Goal: Information Seeking & Learning: Learn about a topic

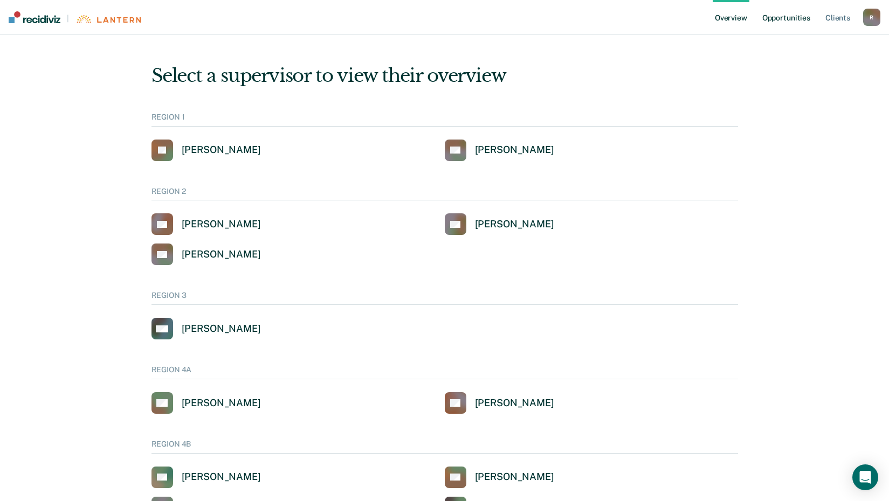
click at [792, 18] on link "Opportunities" at bounding box center [786, 17] width 52 height 35
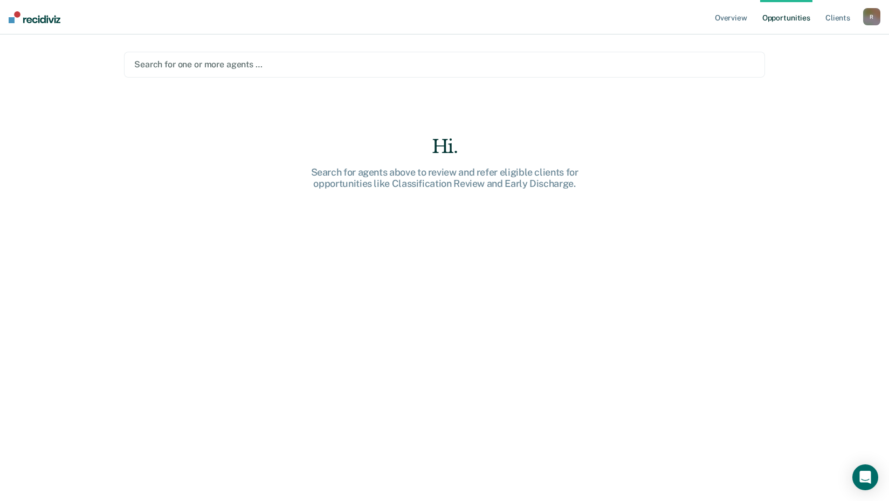
click at [186, 65] on div at bounding box center [444, 64] width 621 height 12
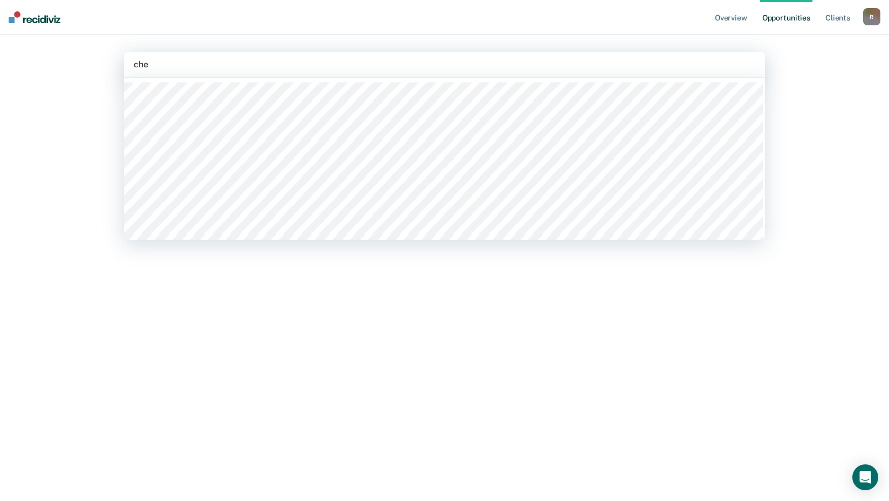
type input "[PERSON_NAME]"
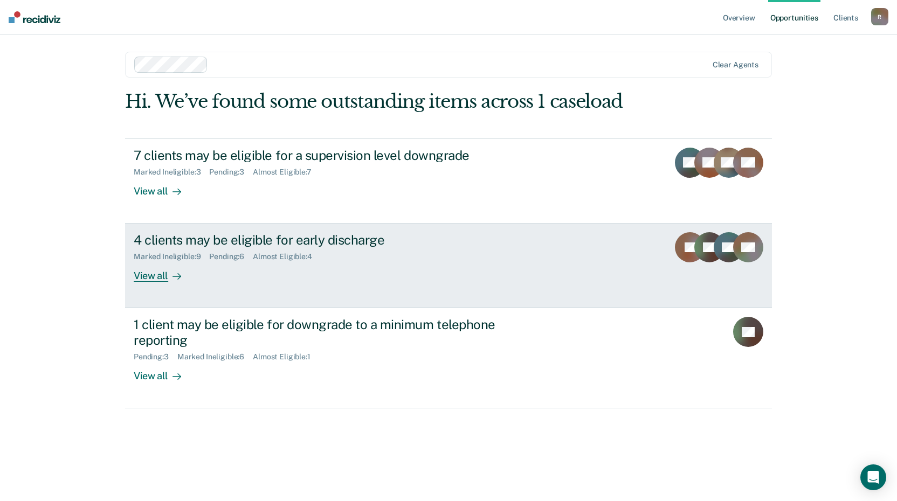
click at [291, 240] on div "4 clients may be eligible for early discharge" at bounding box center [323, 240] width 378 height 16
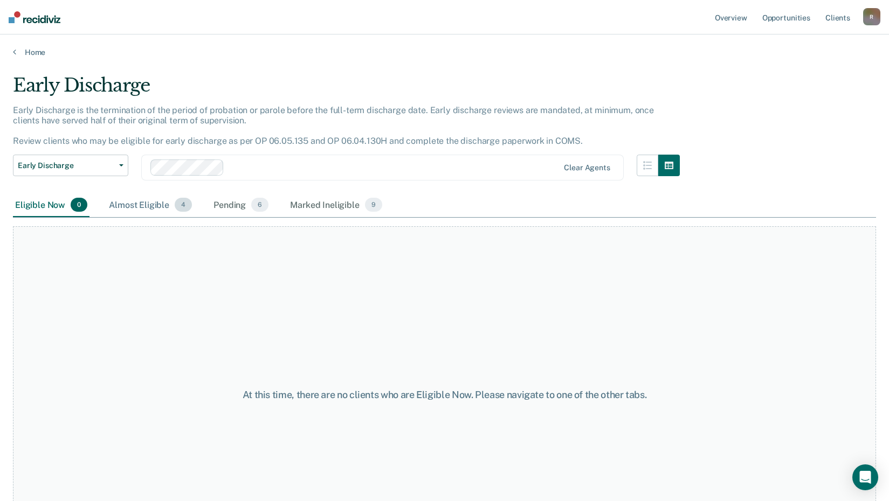
click at [134, 208] on div "Almost Eligible 4" at bounding box center [150, 206] width 87 height 24
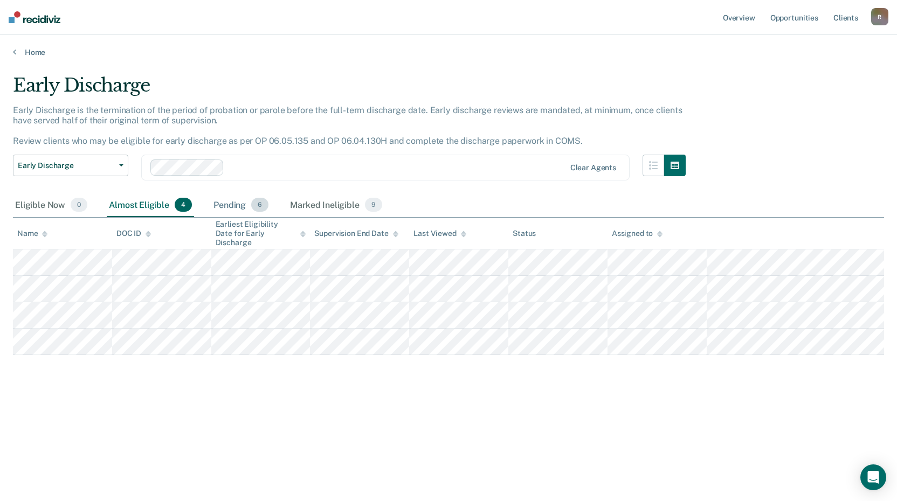
click at [231, 210] on div "Pending 6" at bounding box center [240, 206] width 59 height 24
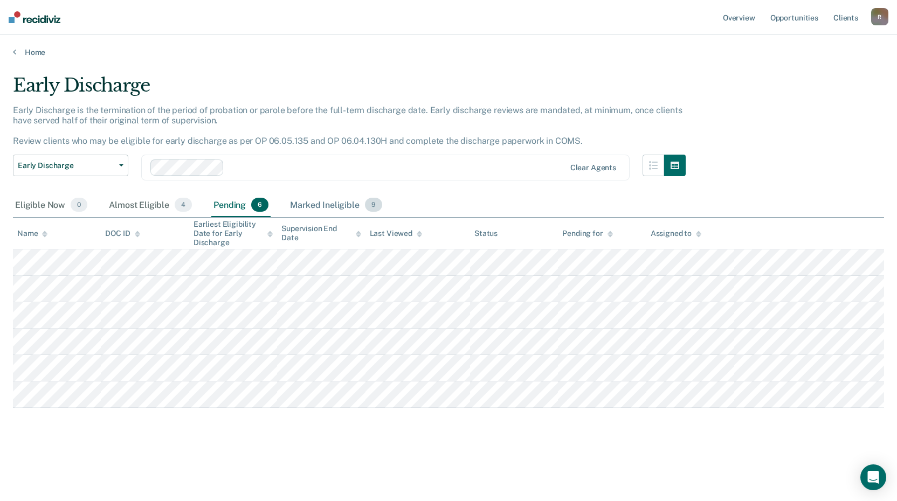
click at [320, 202] on div "Marked Ineligible 9" at bounding box center [336, 206] width 97 height 24
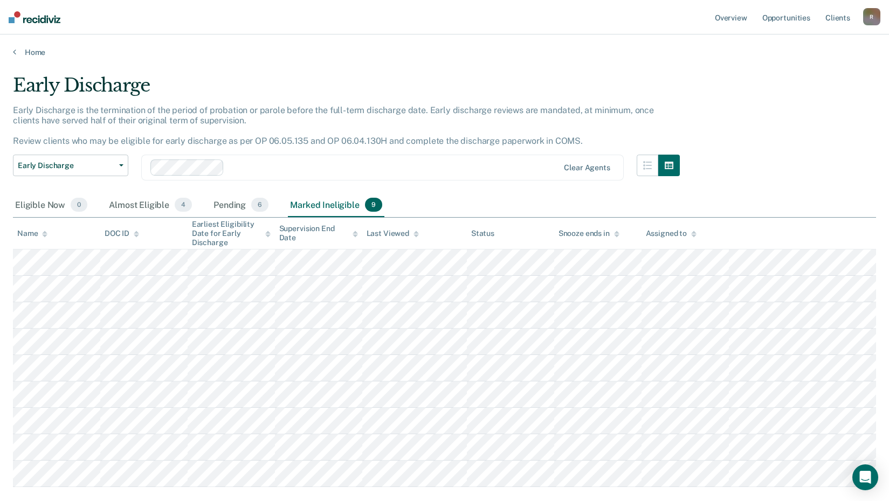
scroll to position [54, 0]
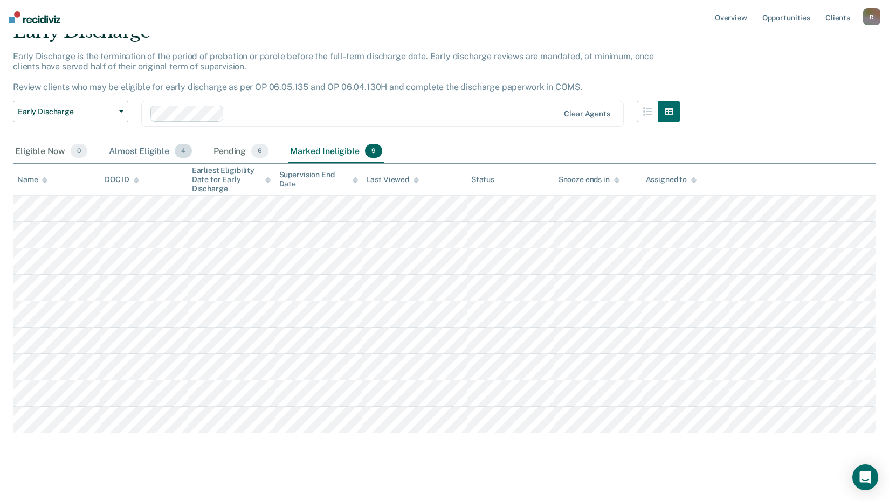
click at [120, 153] on div "Almost Eligible 4" at bounding box center [150, 152] width 87 height 24
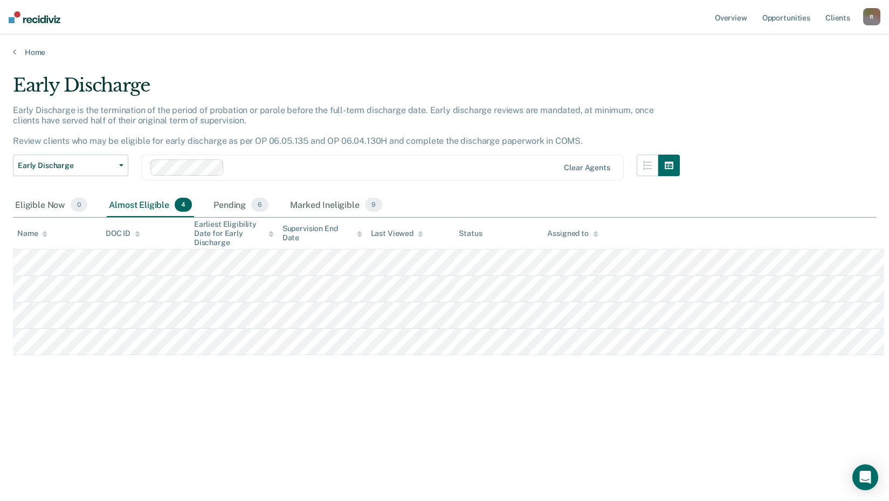
scroll to position [0, 0]
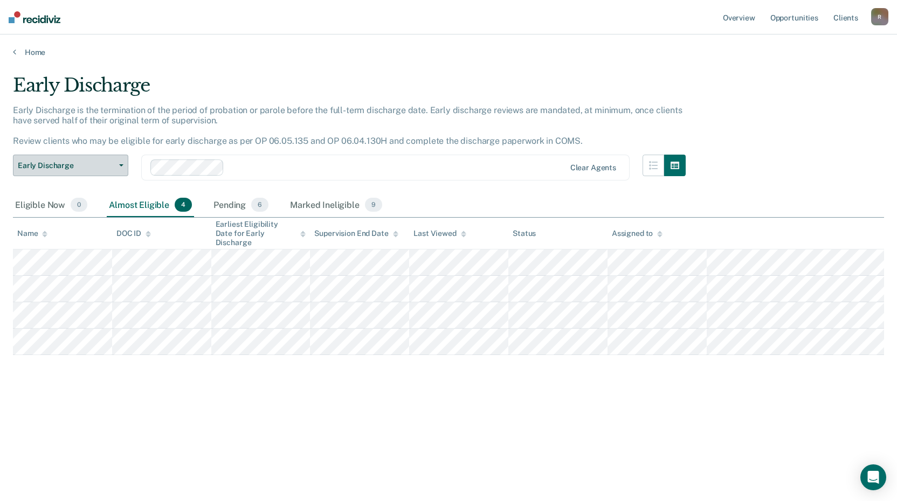
click at [120, 169] on button "Early Discharge" at bounding box center [70, 166] width 115 height 22
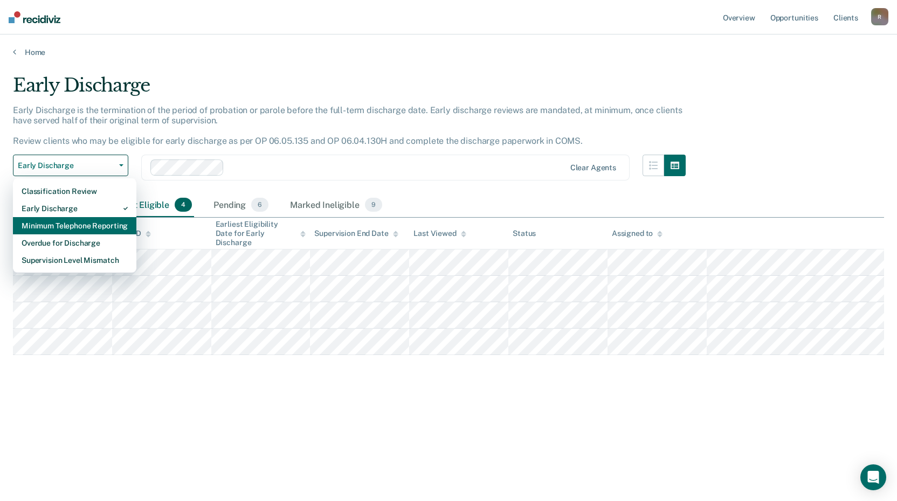
click at [71, 222] on div "Minimum Telephone Reporting" at bounding box center [75, 225] width 106 height 17
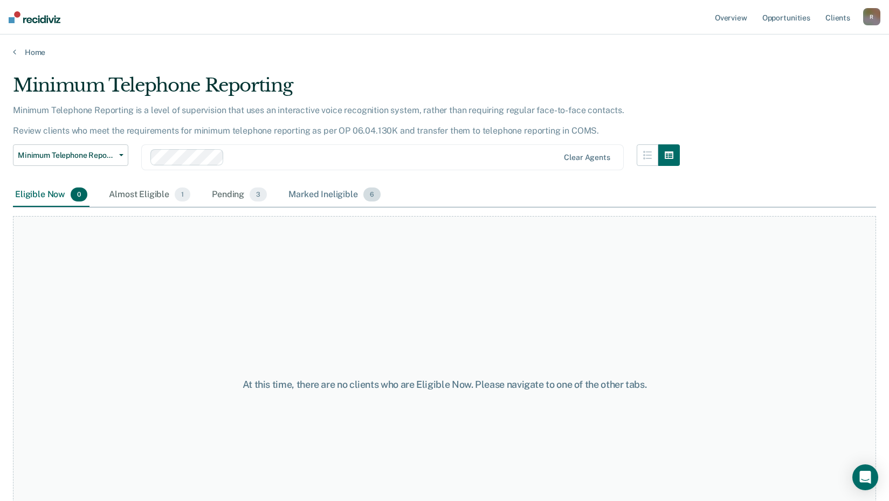
click at [325, 197] on div "Marked Ineligible 6" at bounding box center [334, 195] width 97 height 24
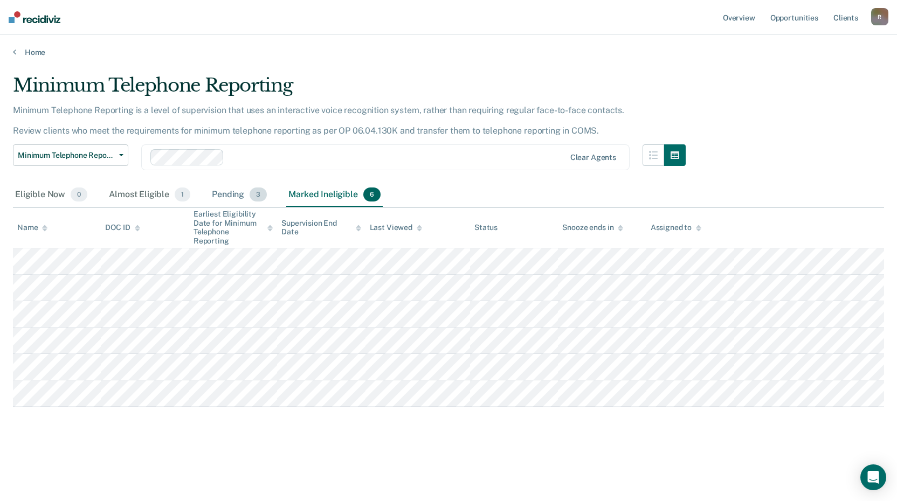
click at [223, 194] on div "Pending 3" at bounding box center [239, 195] width 59 height 24
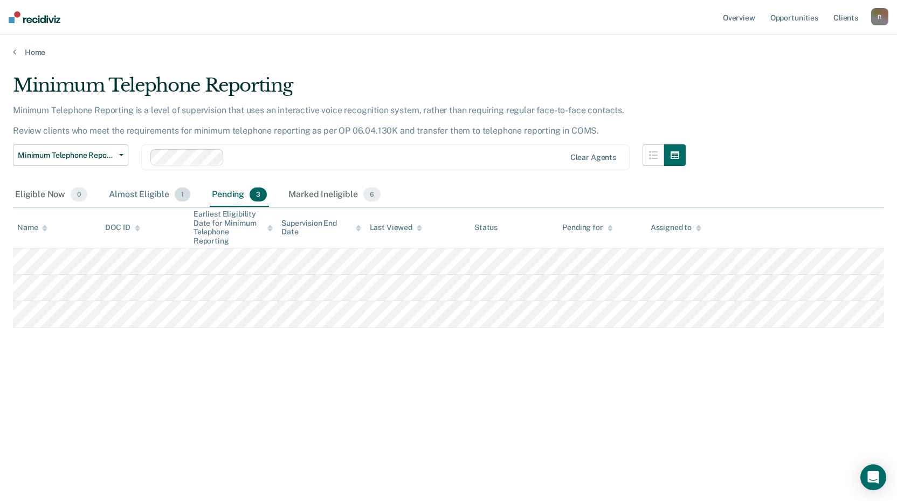
click at [149, 196] on div "Almost Eligible 1" at bounding box center [150, 195] width 86 height 24
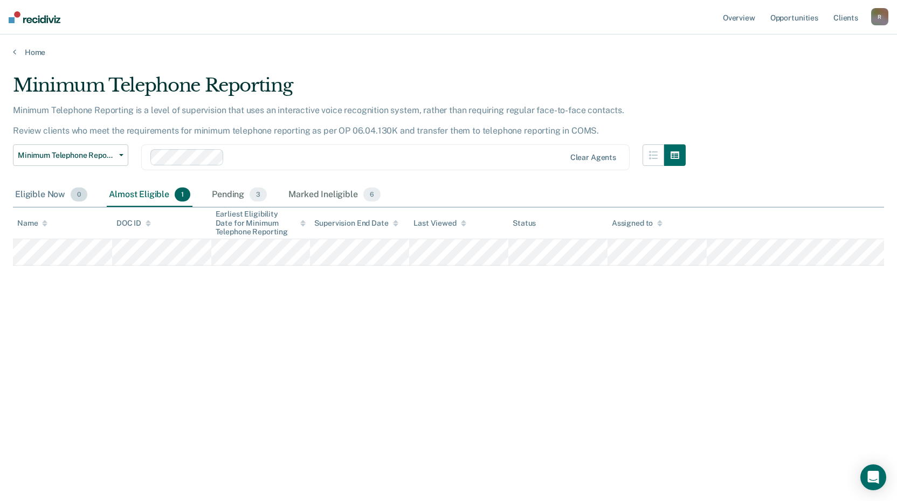
click at [50, 199] on div "Eligible Now 0" at bounding box center [51, 195] width 77 height 24
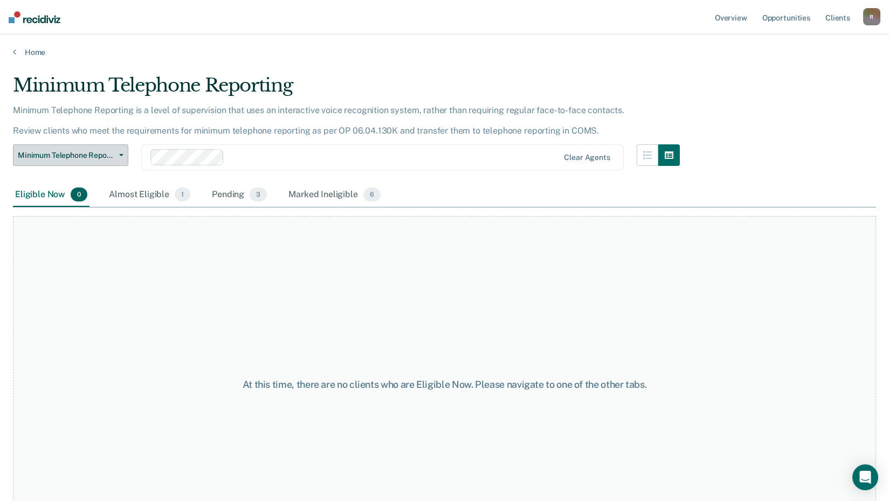
click at [119, 155] on span "button" at bounding box center [119, 155] width 9 height 2
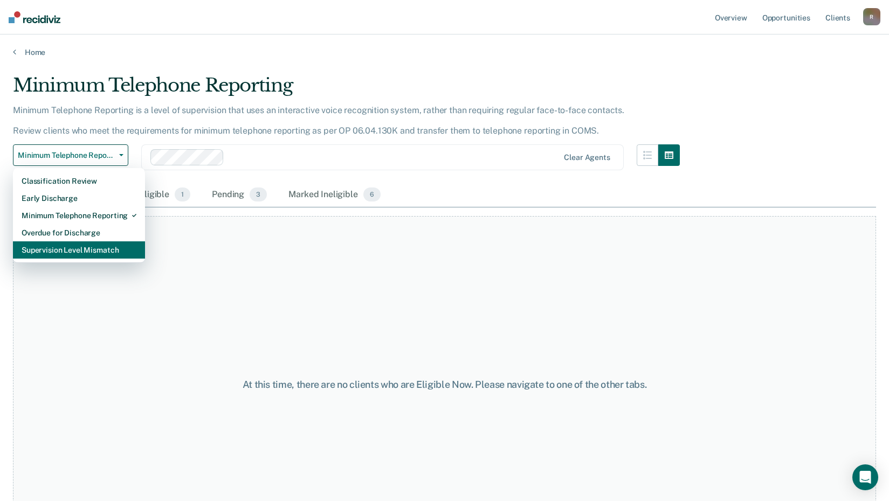
click at [69, 251] on div "Supervision Level Mismatch" at bounding box center [79, 250] width 115 height 17
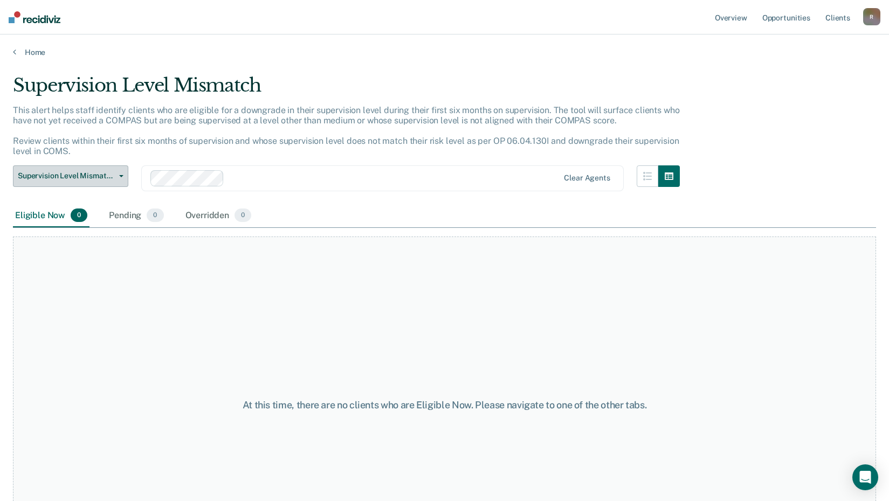
click at [88, 177] on span "Supervision Level Mismatch" at bounding box center [66, 175] width 97 height 9
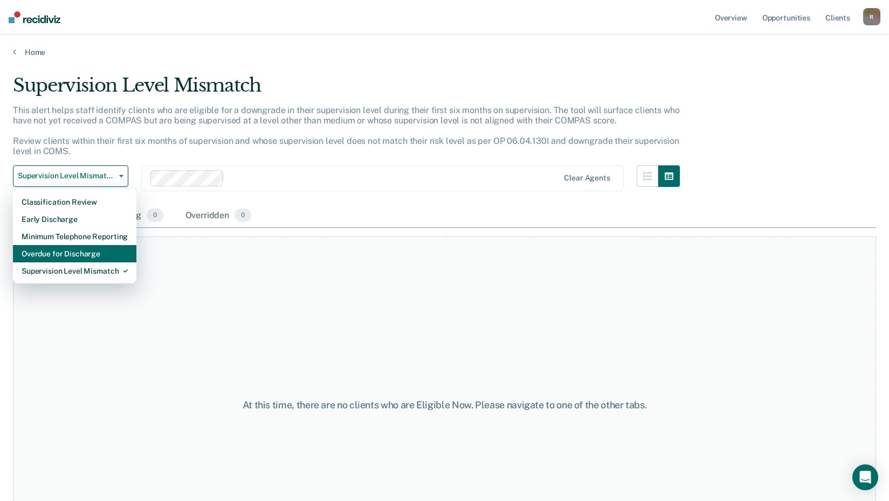
click at [75, 253] on div "Overdue for Discharge" at bounding box center [75, 253] width 106 height 17
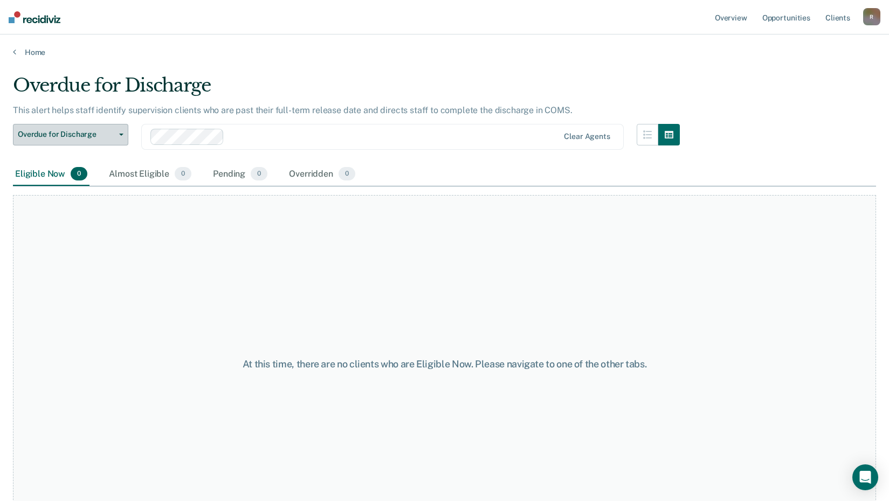
click at [121, 136] on button "Overdue for Discharge" at bounding box center [70, 135] width 115 height 22
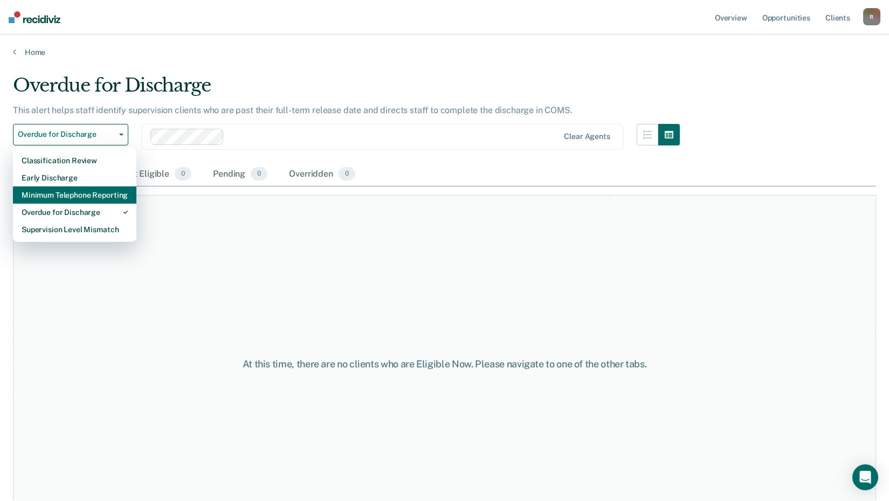
click at [68, 194] on div "Minimum Telephone Reporting" at bounding box center [75, 195] width 106 height 17
